Goal: Transaction & Acquisition: Purchase product/service

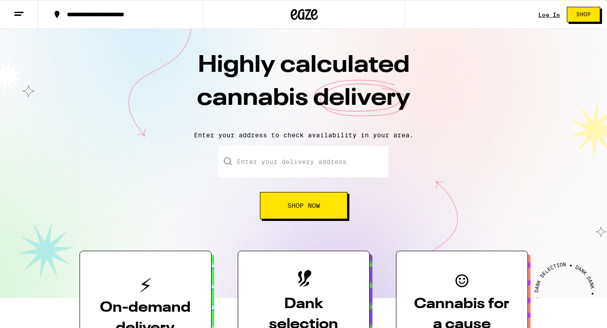
click at [248, 171] on input "Enter your delivery address" at bounding box center [303, 162] width 169 height 32
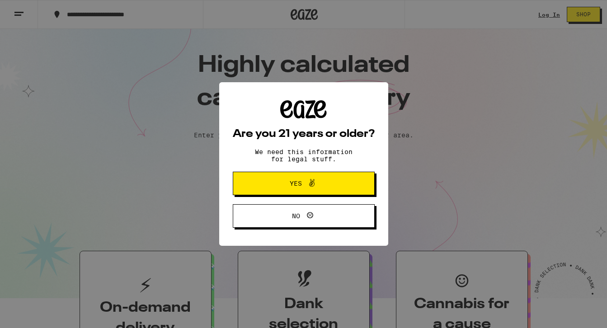
click at [256, 178] on button "Yes" at bounding box center [304, 183] width 142 height 23
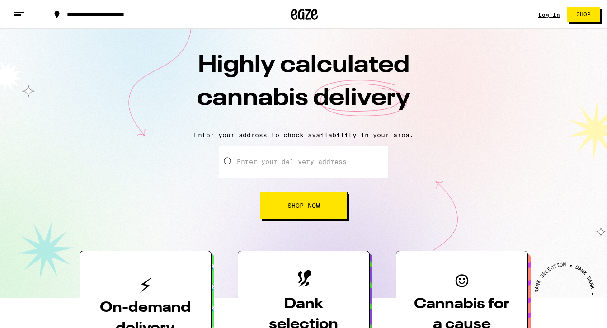
click at [243, 159] on input "Enter your delivery address" at bounding box center [303, 162] width 169 height 32
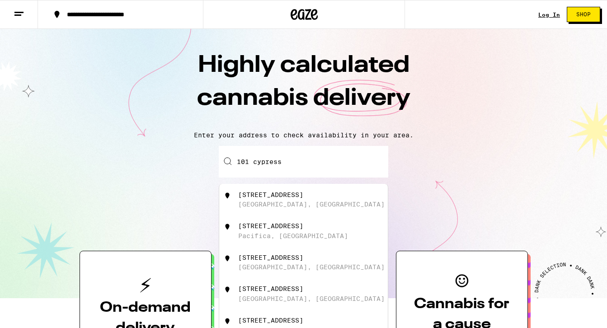
click at [262, 196] on div "[STREET_ADDRESS]" at bounding box center [270, 194] width 65 height 7
type input "[STREET_ADDRESS]"
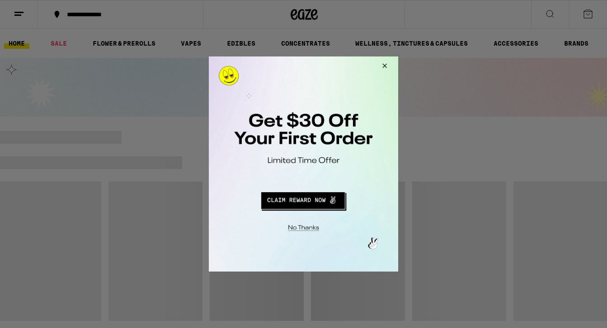
click at [19, 13] on div at bounding box center [303, 164] width 607 height 328
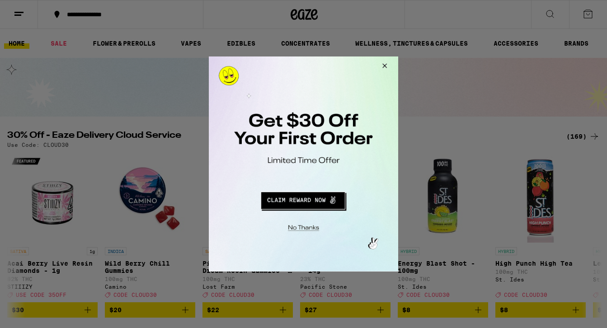
click at [383, 68] on button "Close Modal" at bounding box center [383, 67] width 24 height 22
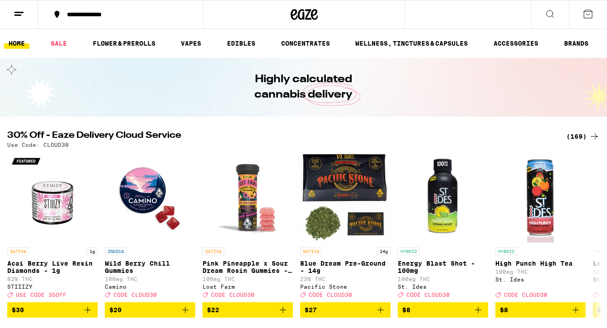
click at [18, 11] on icon at bounding box center [19, 14] width 11 height 11
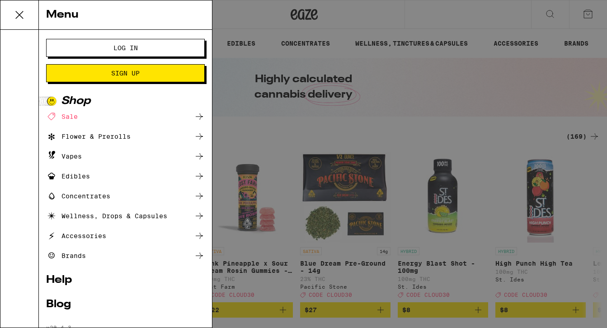
click at [103, 52] on button "Log In" at bounding box center [125, 48] width 159 height 18
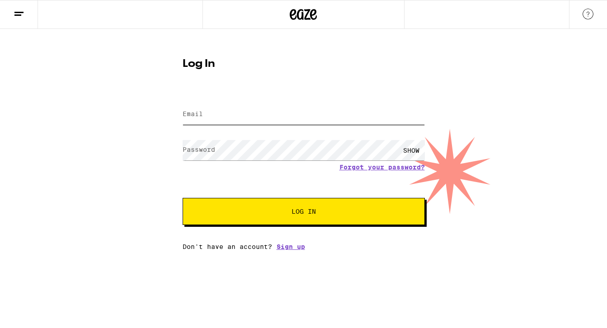
type input "[PERSON_NAME][EMAIL_ADDRESS][DOMAIN_NAME]"
click at [291, 218] on button "Log In" at bounding box center [304, 211] width 242 height 27
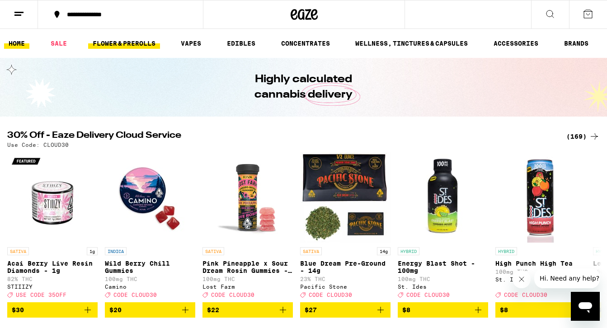
click at [122, 46] on link "FLOWER & PREROLLS" at bounding box center [124, 43] width 72 height 11
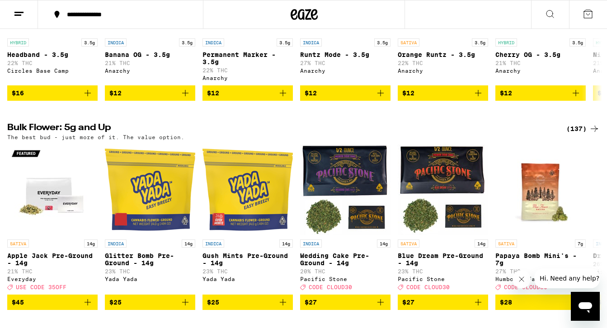
scroll to position [210, 0]
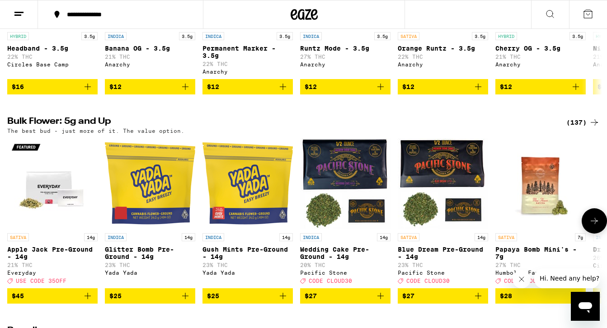
click at [594, 226] on icon at bounding box center [594, 221] width 11 height 11
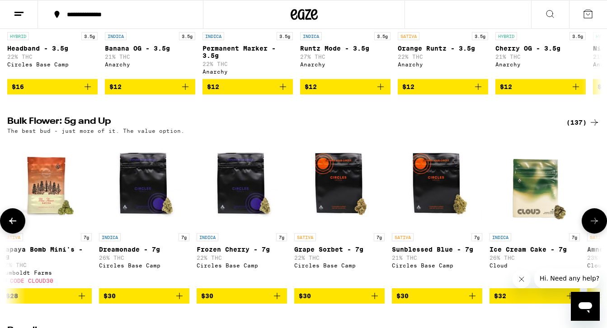
click at [594, 226] on icon at bounding box center [594, 221] width 11 height 11
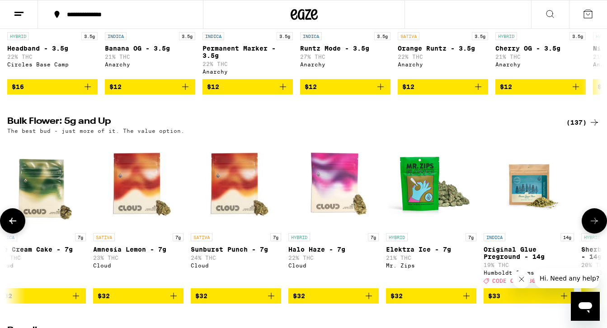
click at [594, 226] on icon at bounding box center [594, 221] width 11 height 11
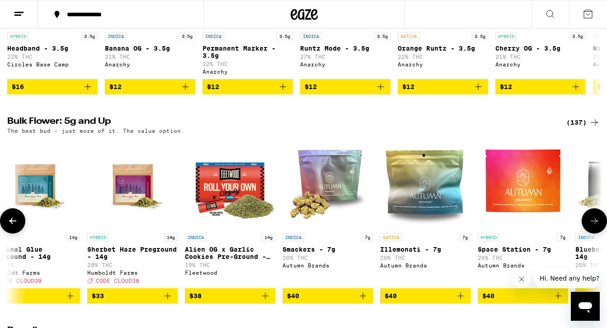
click at [594, 226] on icon at bounding box center [594, 221] width 11 height 11
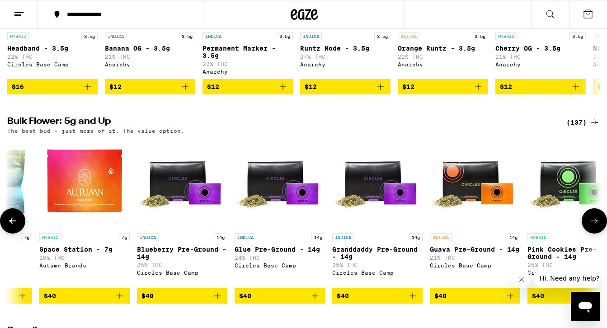
scroll to position [0, 1975]
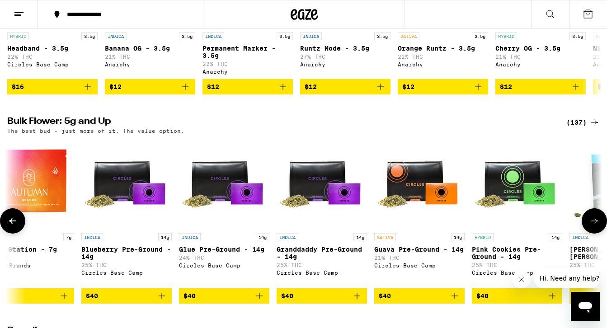
click at [594, 226] on icon at bounding box center [594, 221] width 11 height 11
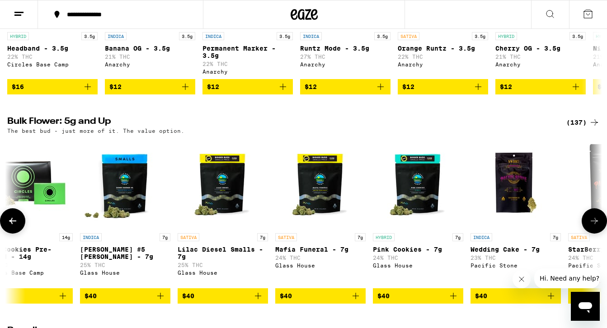
scroll to position [0, 2469]
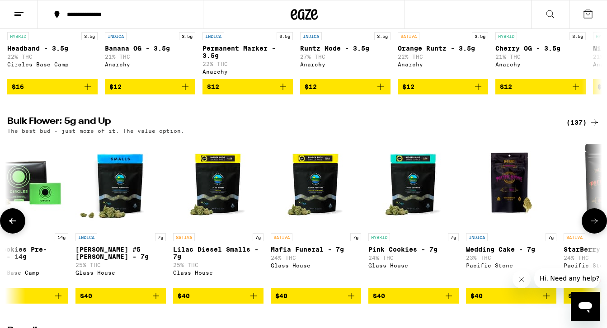
click at [594, 226] on icon at bounding box center [594, 221] width 11 height 11
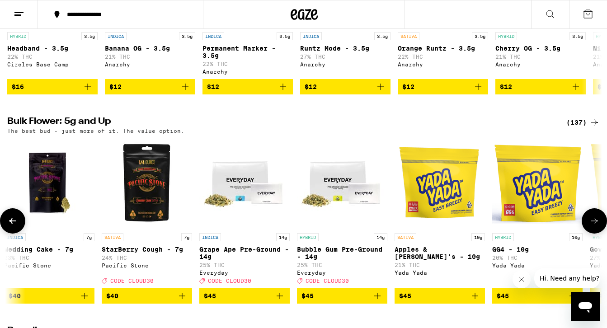
scroll to position [0, 2963]
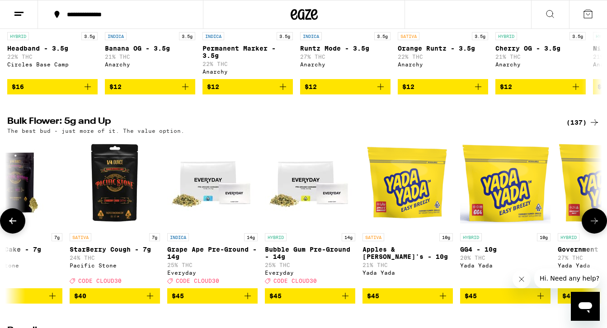
click at [594, 226] on icon at bounding box center [594, 221] width 11 height 11
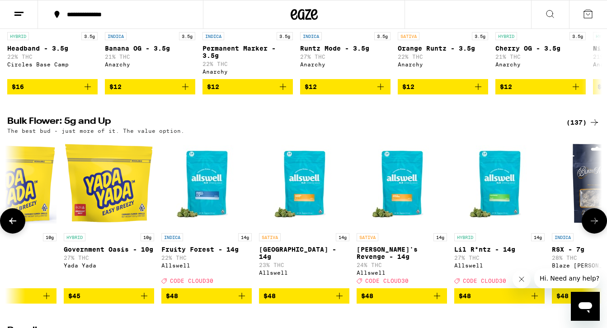
click at [594, 226] on icon at bounding box center [594, 221] width 11 height 11
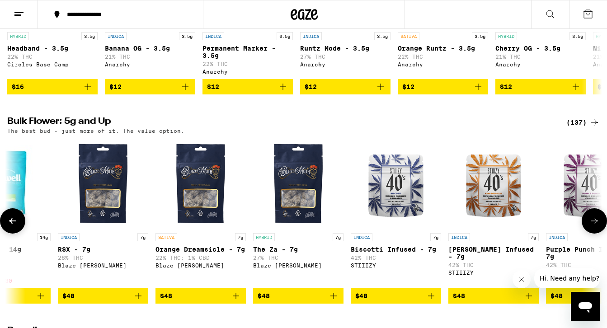
click at [594, 226] on icon at bounding box center [594, 221] width 11 height 11
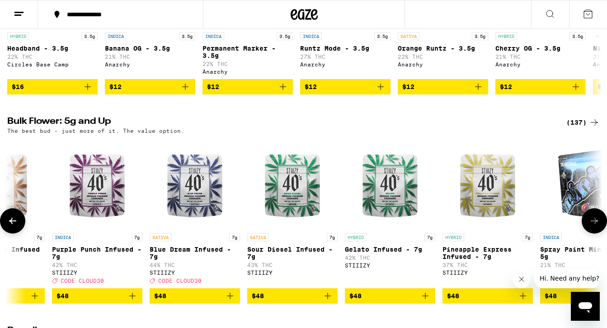
click at [594, 226] on icon at bounding box center [594, 221] width 11 height 11
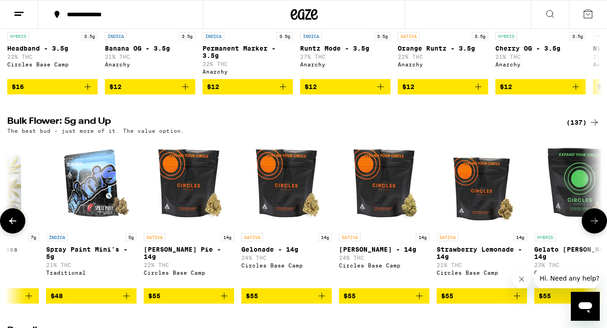
click at [594, 226] on icon at bounding box center [594, 221] width 11 height 11
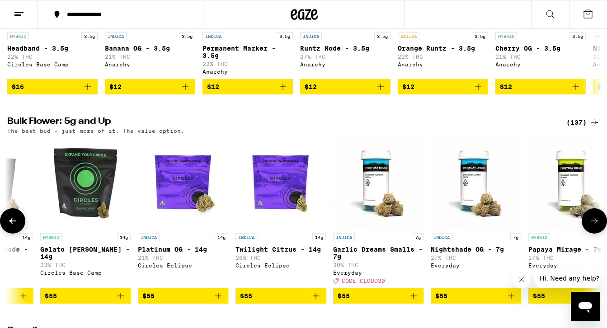
click at [594, 226] on icon at bounding box center [594, 221] width 11 height 11
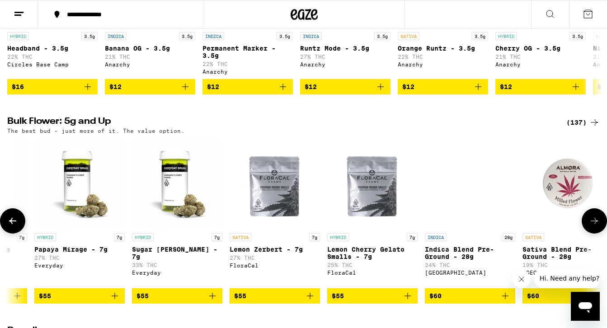
click at [594, 226] on icon at bounding box center [594, 221] width 11 height 11
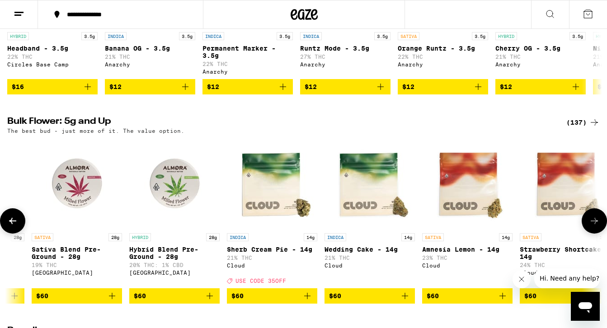
scroll to position [0, 6419]
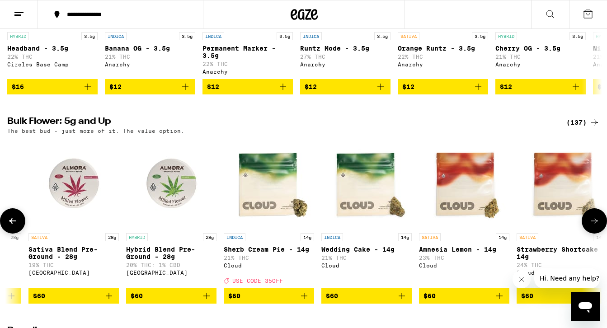
click at [22, 230] on button at bounding box center [12, 220] width 25 height 25
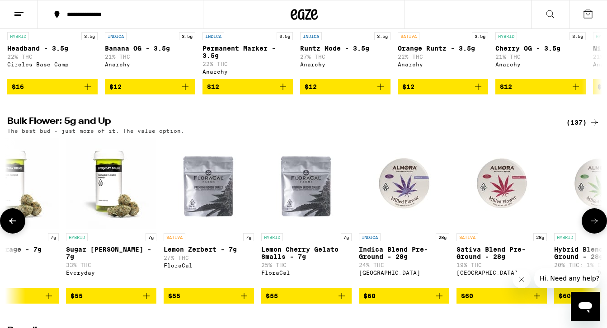
scroll to position [0, 5926]
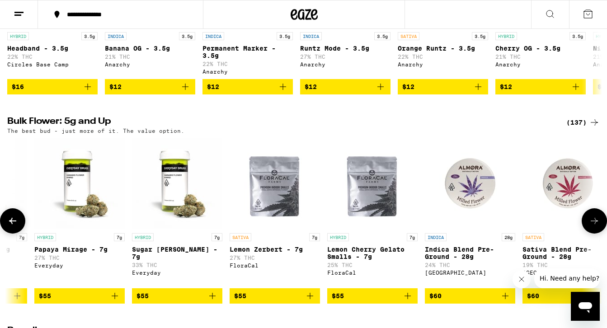
click at [590, 226] on icon at bounding box center [594, 221] width 11 height 11
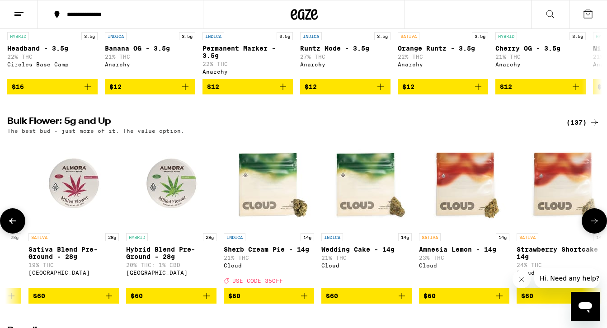
click at [590, 226] on icon at bounding box center [594, 221] width 11 height 11
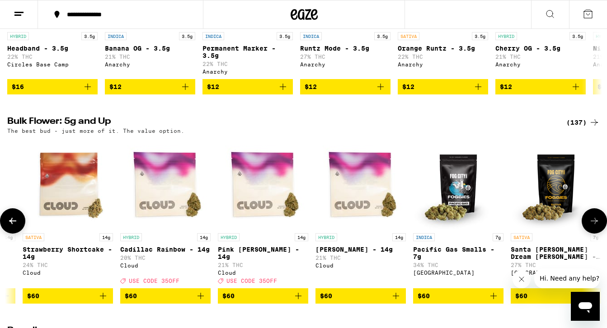
click at [590, 226] on icon at bounding box center [594, 221] width 11 height 11
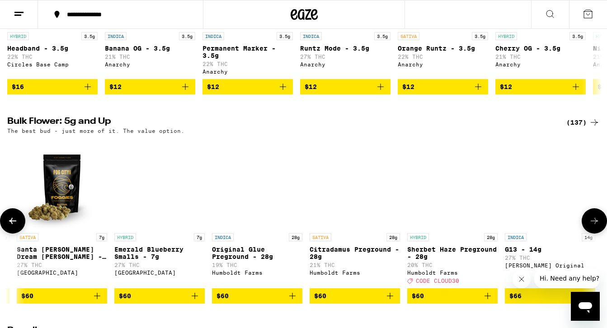
click at [590, 226] on icon at bounding box center [594, 221] width 11 height 11
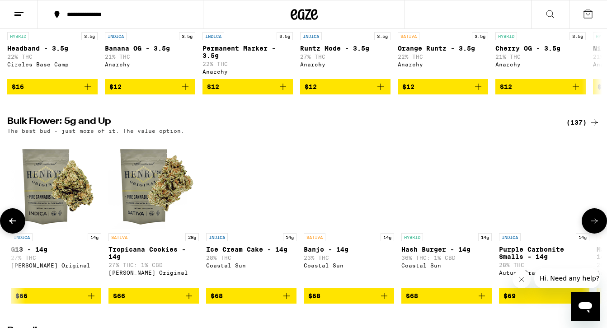
click at [590, 226] on icon at bounding box center [594, 221] width 11 height 11
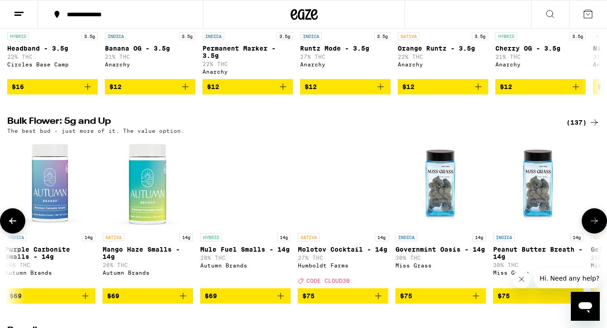
click at [590, 226] on icon at bounding box center [594, 221] width 11 height 11
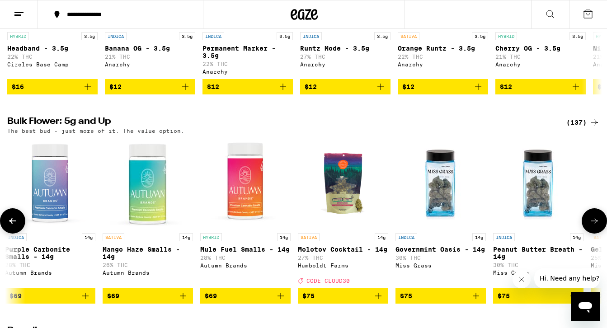
scroll to position [0, 8888]
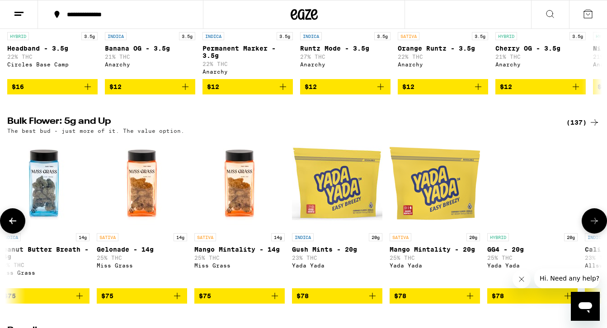
click at [590, 226] on icon at bounding box center [594, 221] width 11 height 11
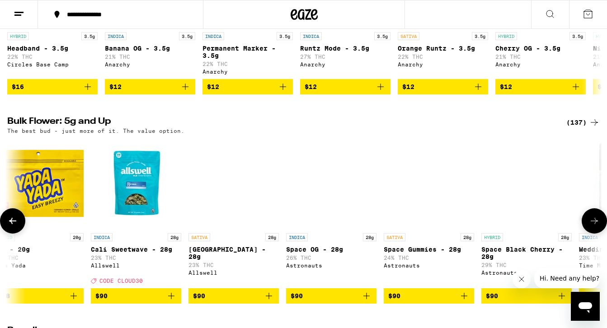
click at [590, 226] on icon at bounding box center [594, 221] width 11 height 11
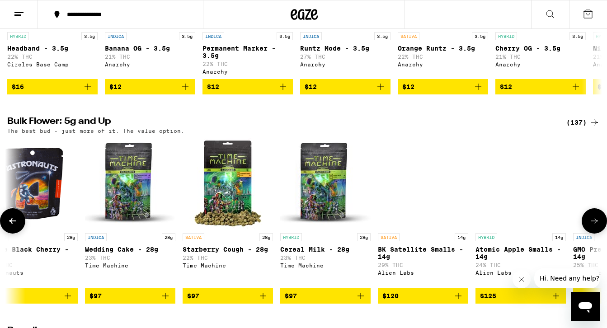
click at [590, 226] on icon at bounding box center [594, 221] width 11 height 11
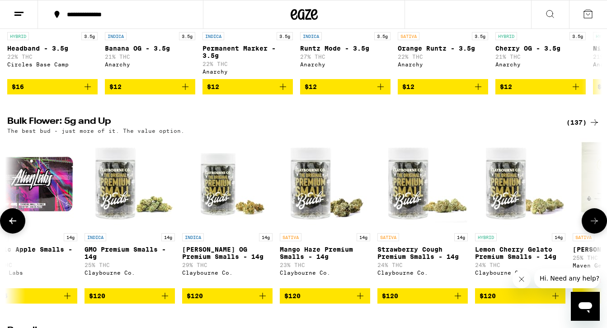
scroll to position [0, 10370]
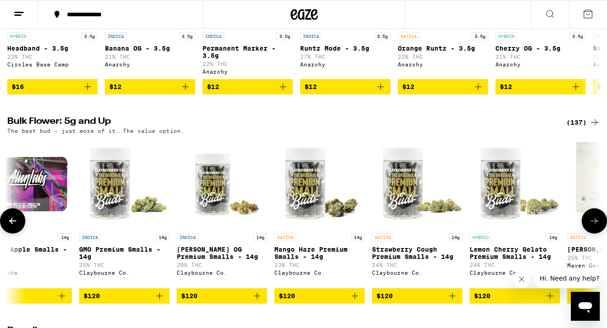
click at [590, 226] on icon at bounding box center [594, 221] width 11 height 11
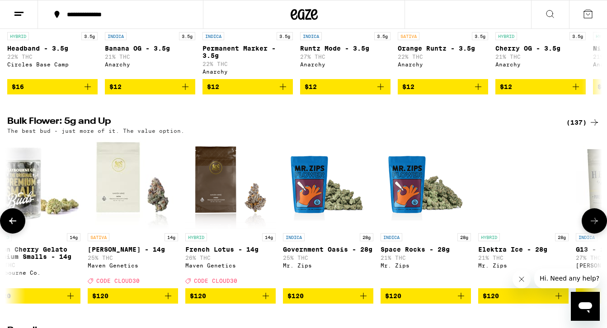
scroll to position [0, 10864]
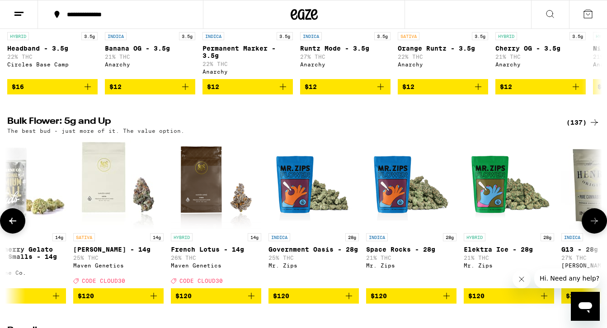
click at [590, 226] on icon at bounding box center [594, 221] width 11 height 11
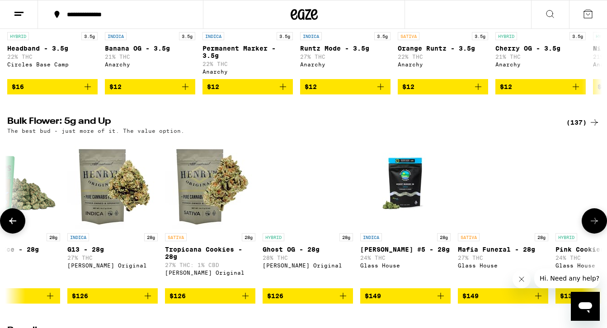
click at [590, 226] on icon at bounding box center [594, 221] width 11 height 11
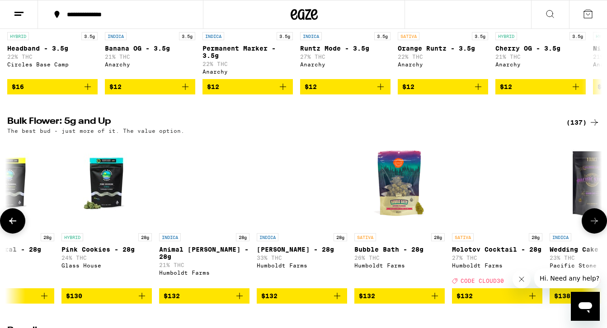
click at [590, 226] on icon at bounding box center [594, 221] width 11 height 11
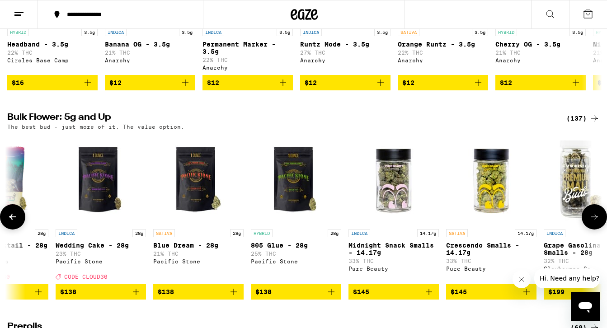
scroll to position [217, 0]
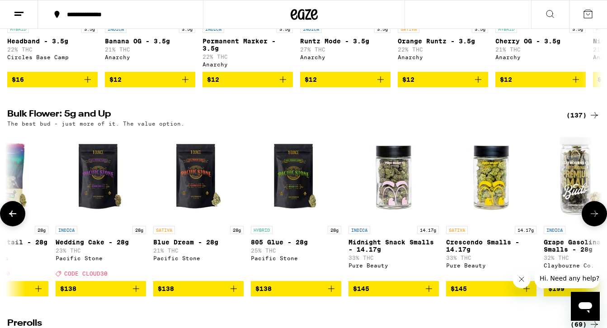
click at [592, 226] on button at bounding box center [593, 213] width 25 height 25
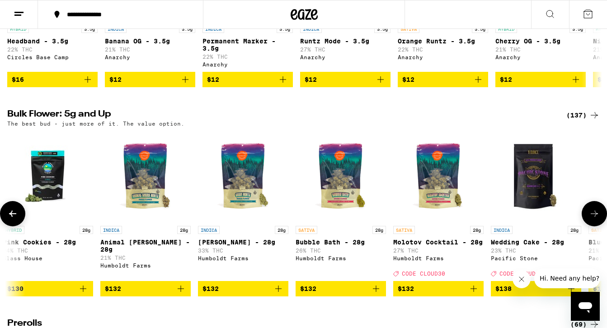
scroll to position [0, 11903]
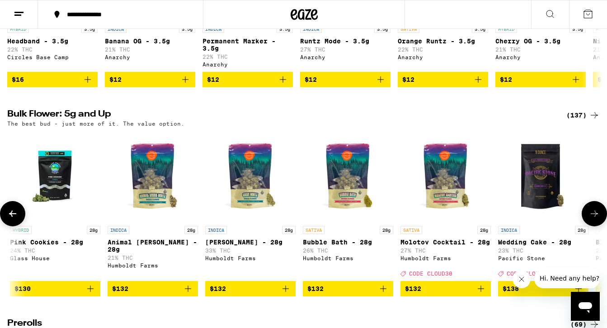
click at [533, 232] on link "INDICA 28g Wedding Cake - 28g 23% THC Pacific Stone Deal Created with Sketch. C…" at bounding box center [543, 206] width 90 height 150
click at [241, 178] on img "Open page for Gush Mintz - 28g from Humboldt Farms" at bounding box center [250, 176] width 90 height 90
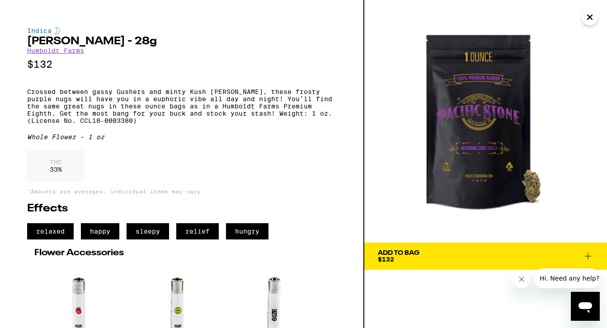
click at [590, 19] on icon "Close" at bounding box center [589, 17] width 11 height 14
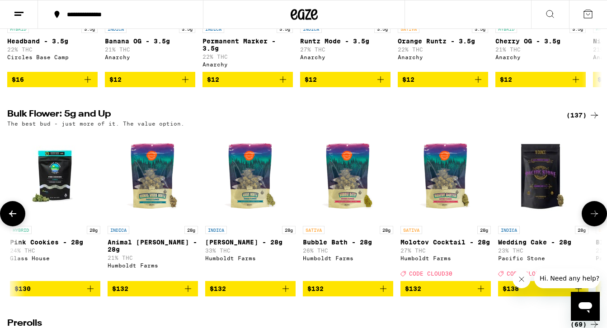
click at [256, 219] on img "Open page for Gush Mintz - 28g from Humboldt Farms" at bounding box center [250, 176] width 90 height 90
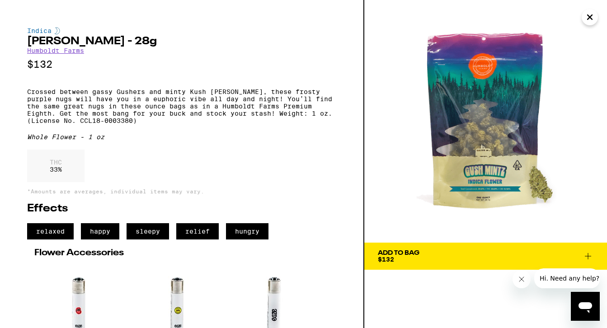
click at [483, 254] on span "Add To Bag $132" at bounding box center [486, 256] width 216 height 13
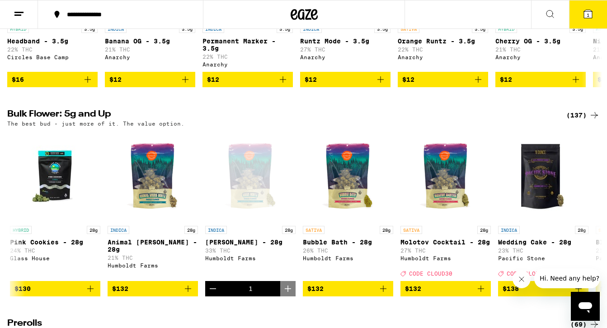
click at [584, 16] on icon at bounding box center [588, 14] width 8 height 8
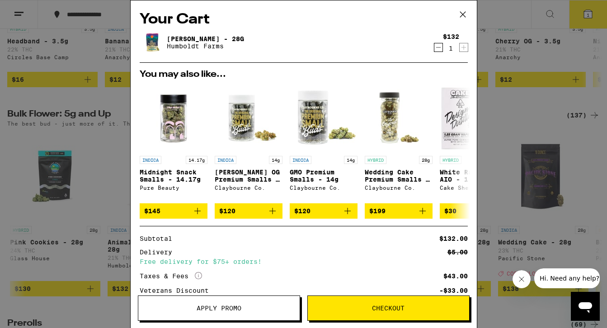
click at [376, 306] on span "Checkout" at bounding box center [388, 308] width 33 height 6
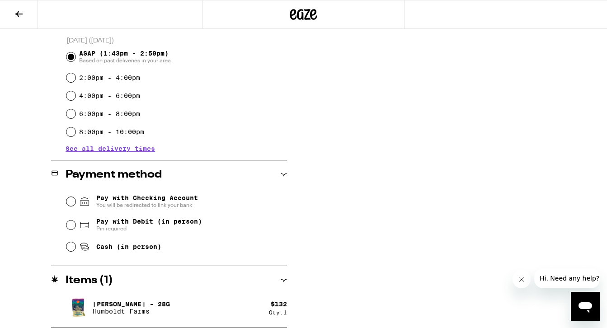
scroll to position [244, 0]
click at [70, 249] on input "Cash (in person)" at bounding box center [70, 246] width 9 height 9
radio input "true"
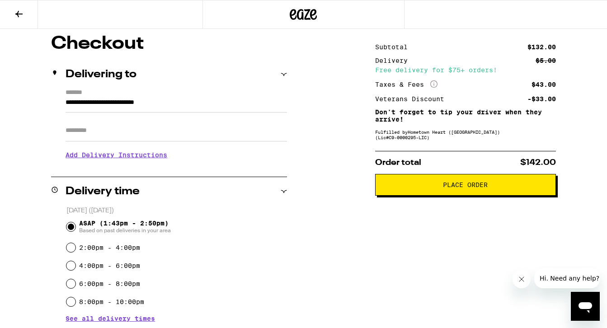
scroll to position [74, 0]
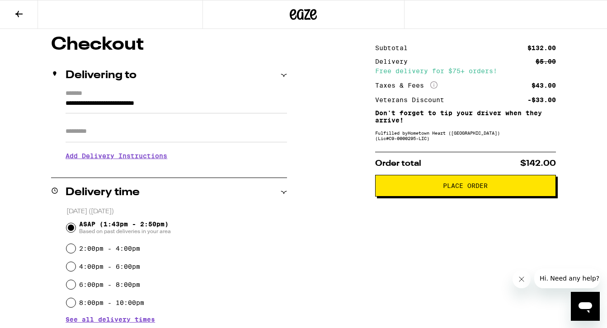
click at [441, 189] on span "Place Order" at bounding box center [465, 186] width 165 height 6
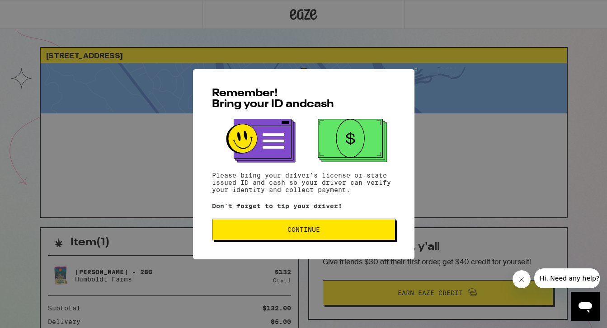
click at [314, 230] on span "Continue" at bounding box center [303, 229] width 33 height 6
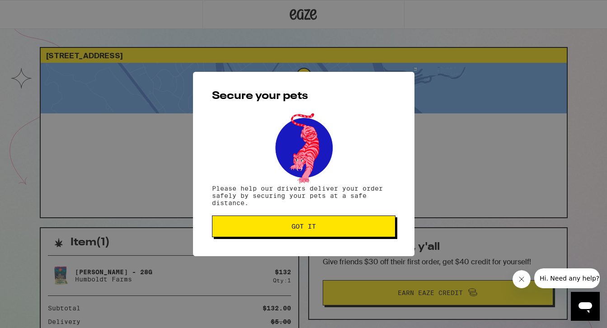
click at [314, 230] on span "Got it" at bounding box center [303, 226] width 24 height 6
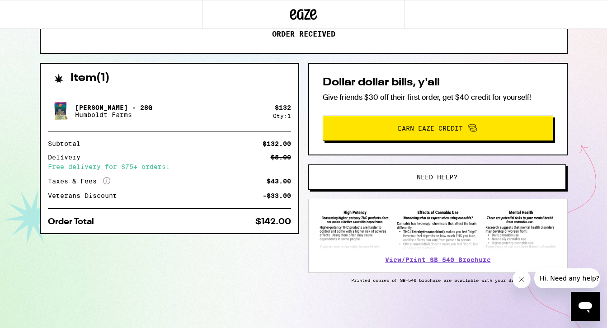
scroll to position [166, 0]
